Goal: Information Seeking & Learning: Understand process/instructions

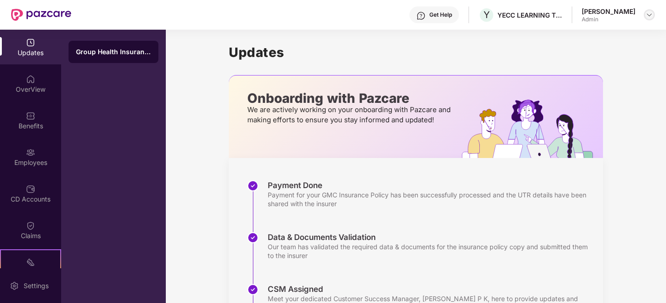
click at [647, 12] on img at bounding box center [648, 14] width 7 height 7
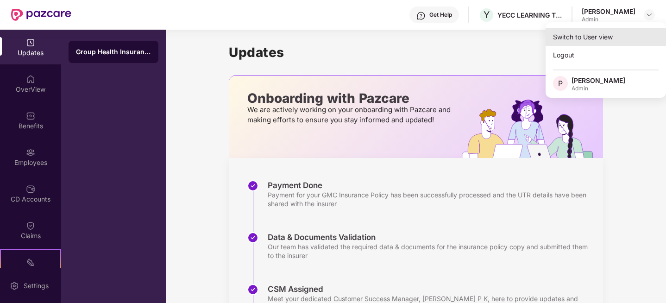
click at [571, 38] on div "Switch to User view" at bounding box center [605, 37] width 120 height 18
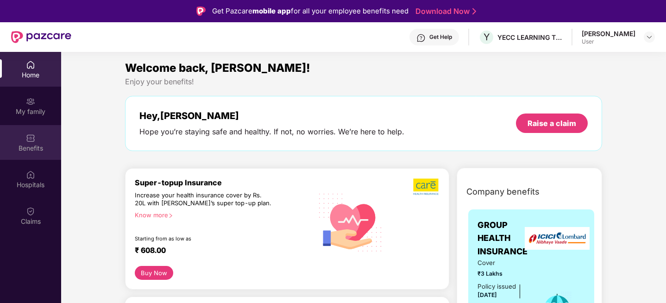
click at [31, 143] on div "Benefits" at bounding box center [30, 142] width 61 height 35
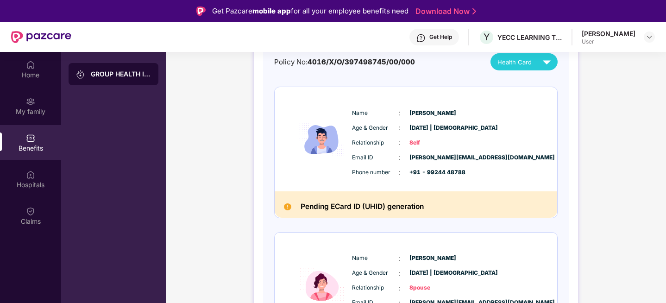
scroll to position [71, 0]
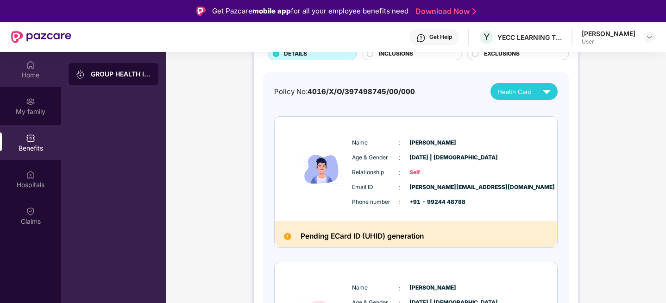
click at [26, 66] on img at bounding box center [30, 64] width 9 height 9
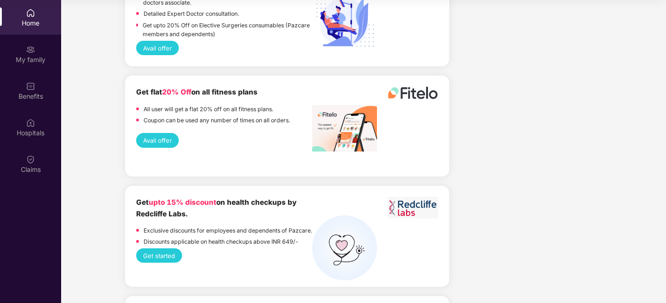
scroll to position [1383, 0]
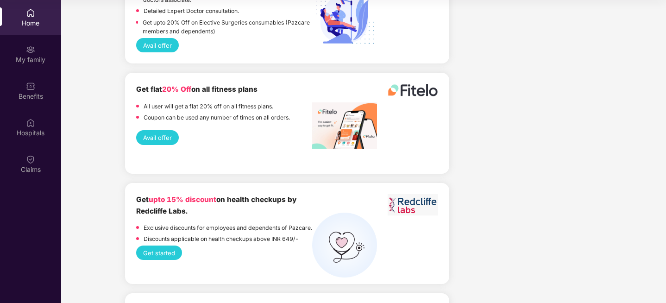
click at [157, 260] on button "Get started" at bounding box center [159, 252] width 46 height 14
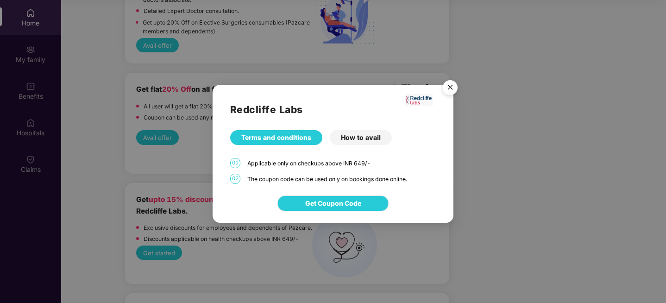
click at [363, 137] on div "How to avail" at bounding box center [361, 137] width 62 height 15
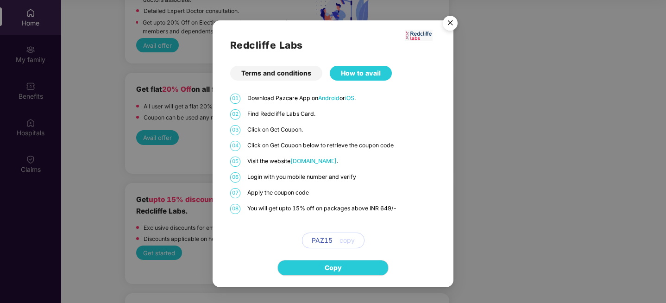
click at [345, 239] on span "copy" at bounding box center [346, 240] width 15 height 10
click at [315, 162] on span "[DOMAIN_NAME]" at bounding box center [313, 160] width 46 height 7
